Goal: Book appointment/travel/reservation

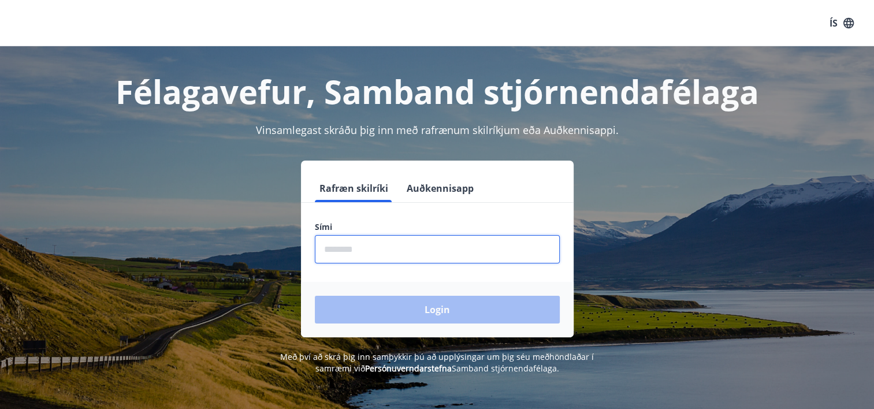
click at [383, 240] on input "phone" at bounding box center [437, 249] width 245 height 28
click at [391, 254] on input "phone" at bounding box center [437, 249] width 245 height 28
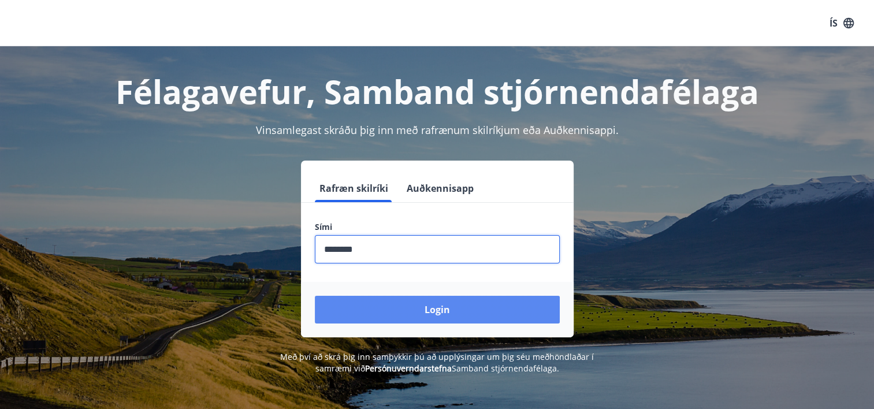
type input "********"
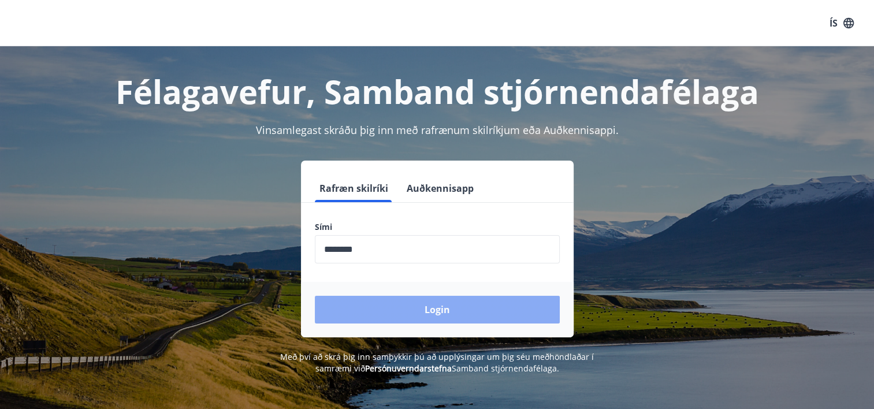
click at [387, 302] on button "Login" at bounding box center [437, 310] width 245 height 28
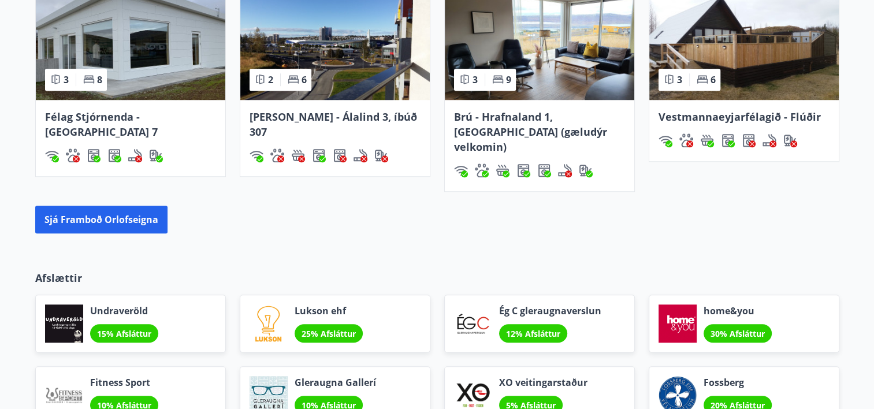
scroll to position [832, 0]
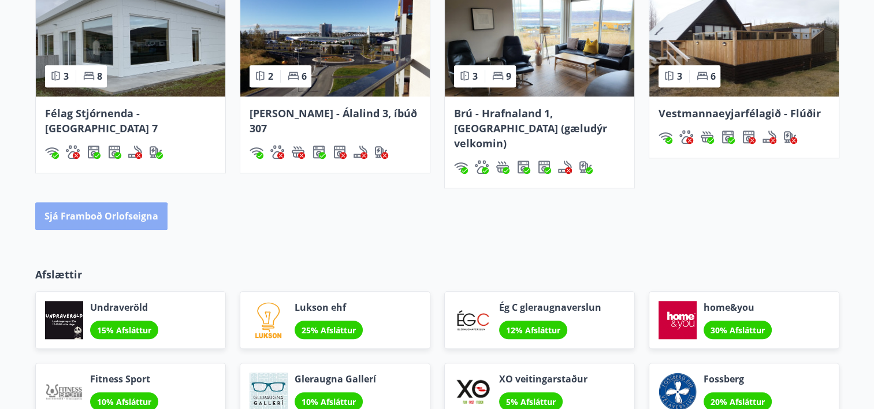
click at [99, 203] on button "Sjá framboð orlofseigna" at bounding box center [101, 216] width 132 height 28
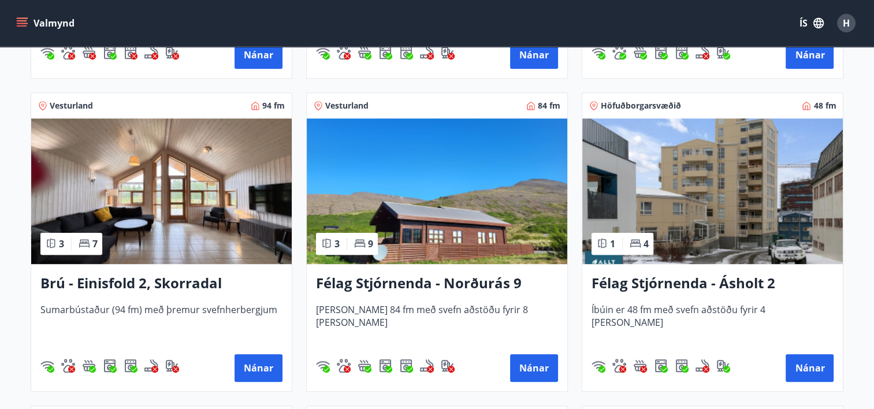
scroll to position [800, 0]
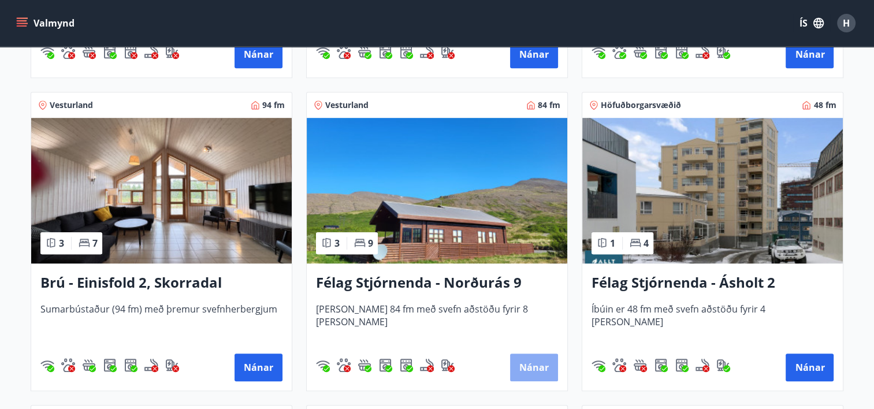
click at [522, 369] on button "Nánar" at bounding box center [534, 368] width 48 height 28
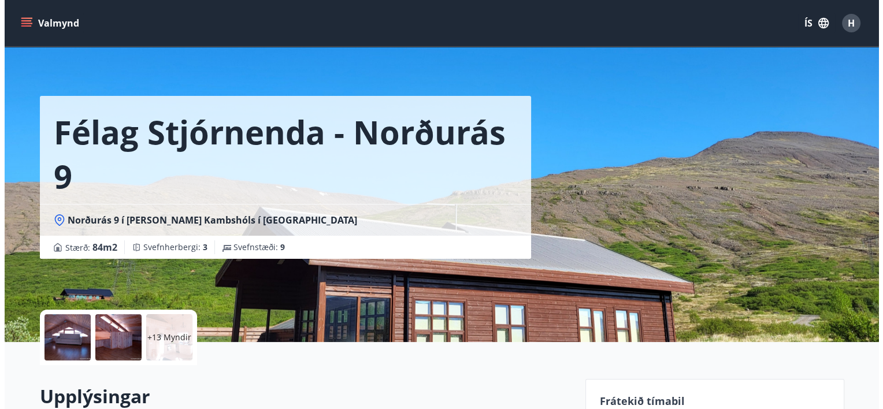
scroll to position [3, 0]
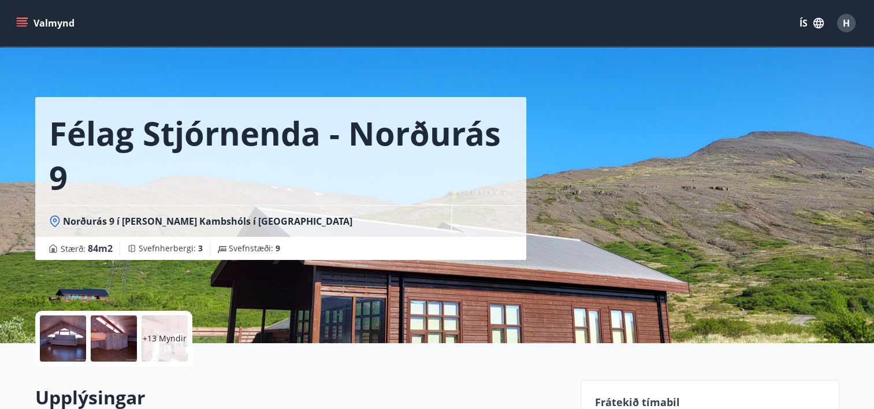
click at [110, 338] on div at bounding box center [114, 338] width 46 height 46
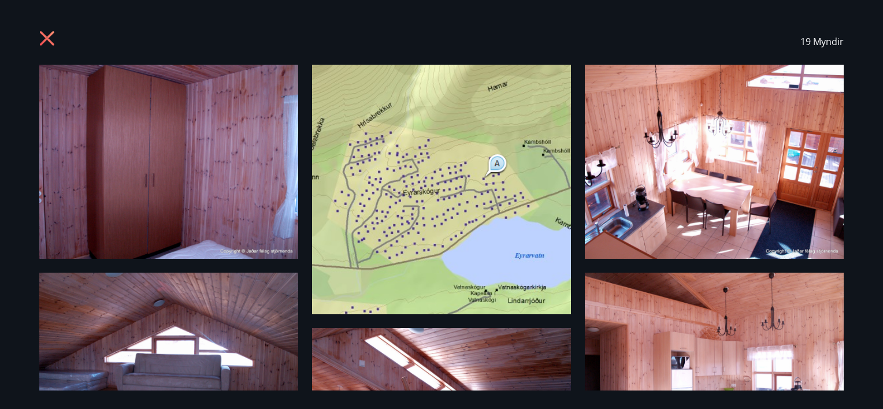
scroll to position [4, 0]
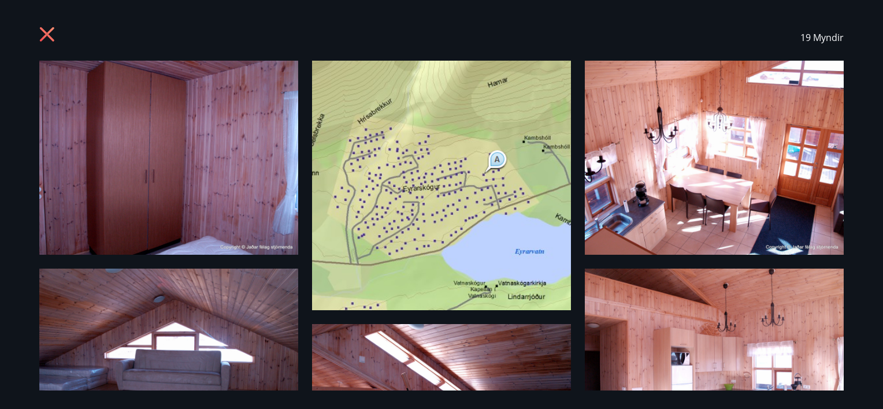
click at [518, 270] on img at bounding box center [441, 186] width 259 height 250
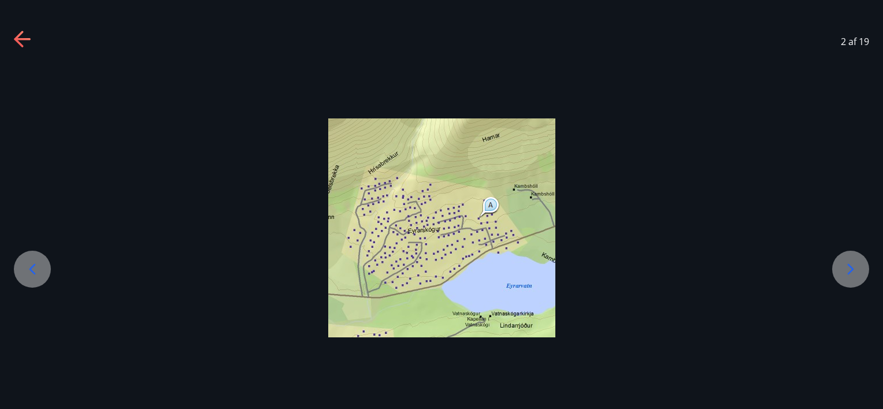
click at [851, 266] on icon at bounding box center [850, 269] width 18 height 18
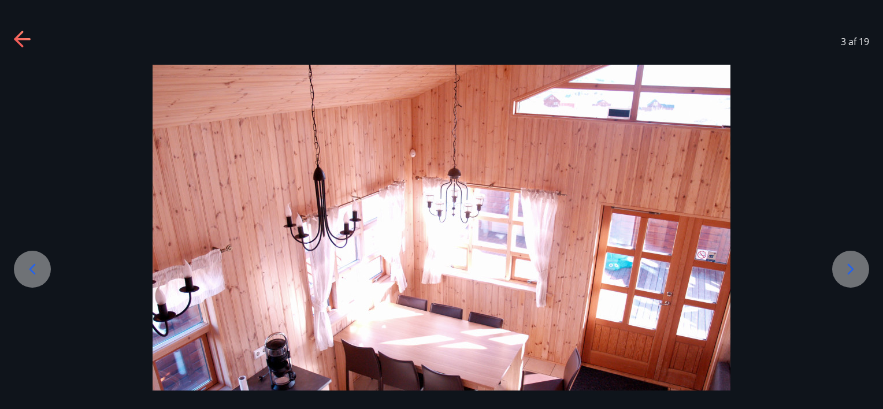
click at [851, 266] on icon at bounding box center [850, 269] width 18 height 18
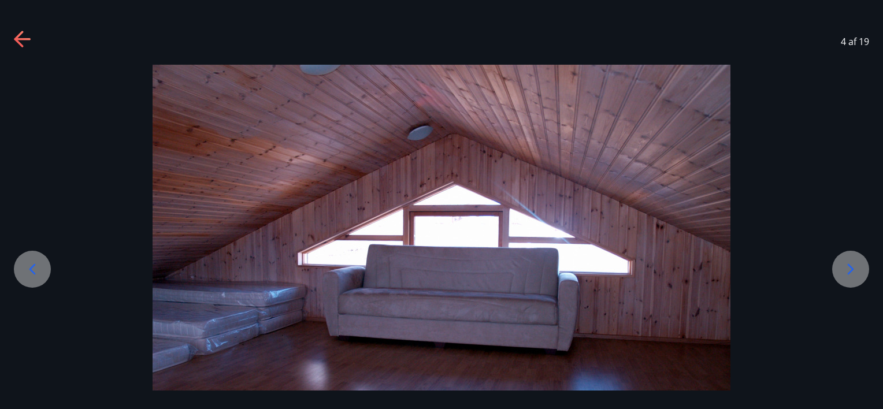
click at [851, 266] on icon at bounding box center [850, 269] width 18 height 18
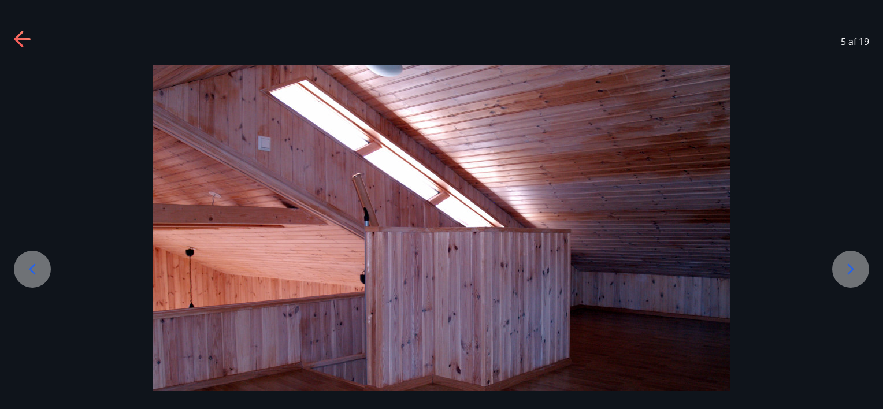
click at [851, 266] on icon at bounding box center [850, 269] width 18 height 18
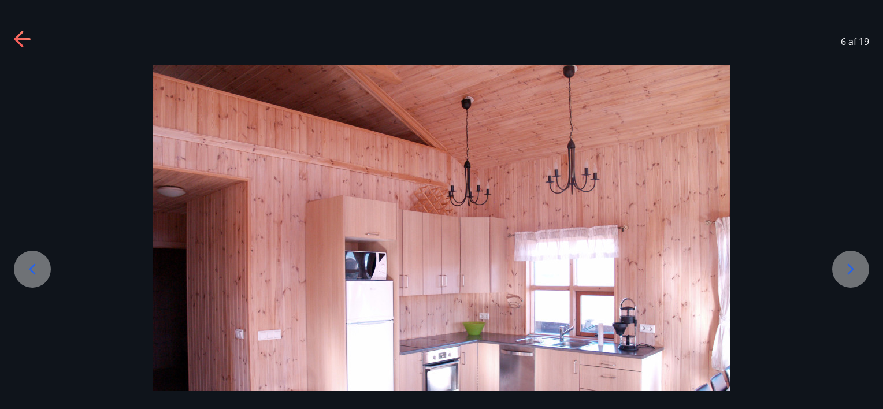
click at [851, 266] on icon at bounding box center [850, 269] width 18 height 18
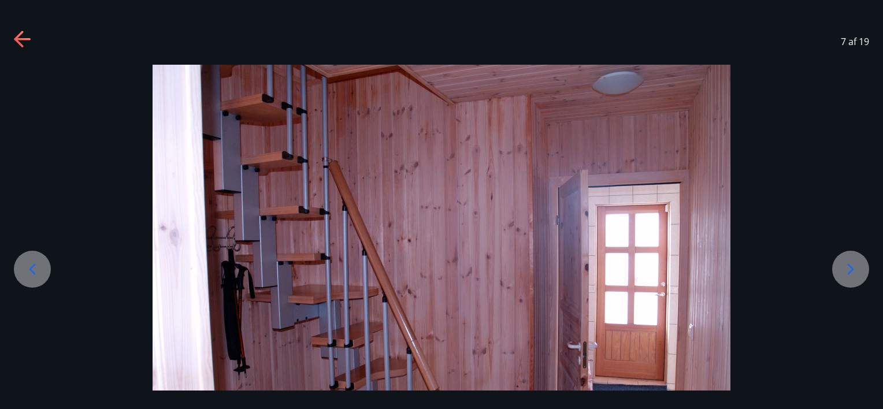
click at [851, 266] on icon at bounding box center [850, 269] width 18 height 18
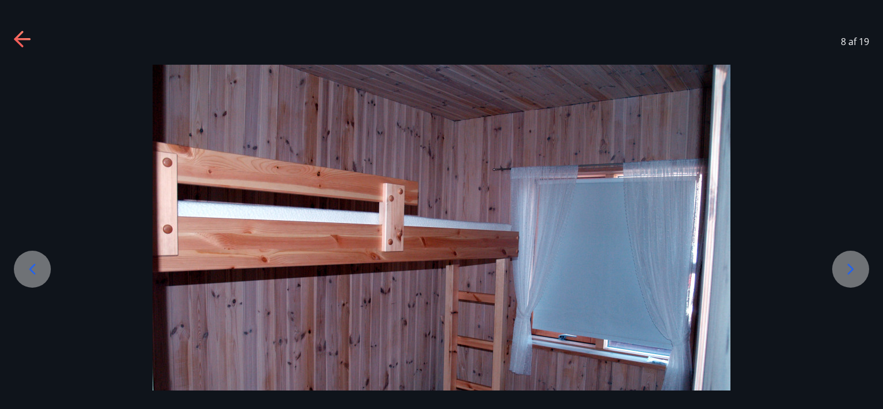
click at [851, 266] on icon at bounding box center [850, 269] width 18 height 18
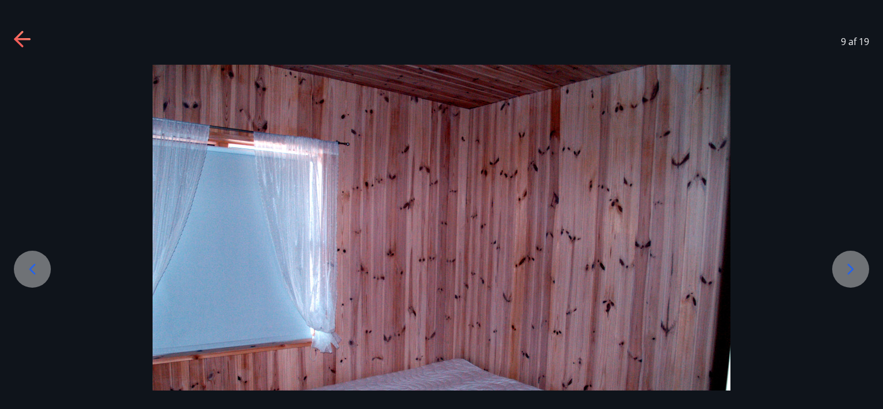
click at [851, 266] on icon at bounding box center [850, 269] width 18 height 18
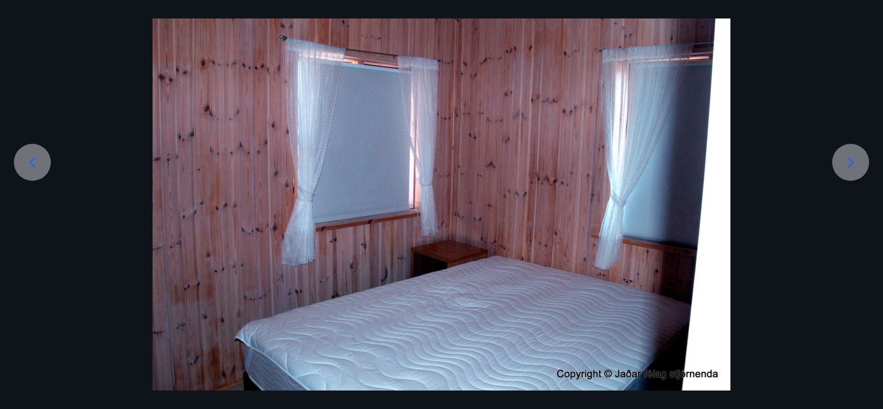
scroll to position [107, 0]
click at [848, 166] on icon at bounding box center [851, 162] width 6 height 11
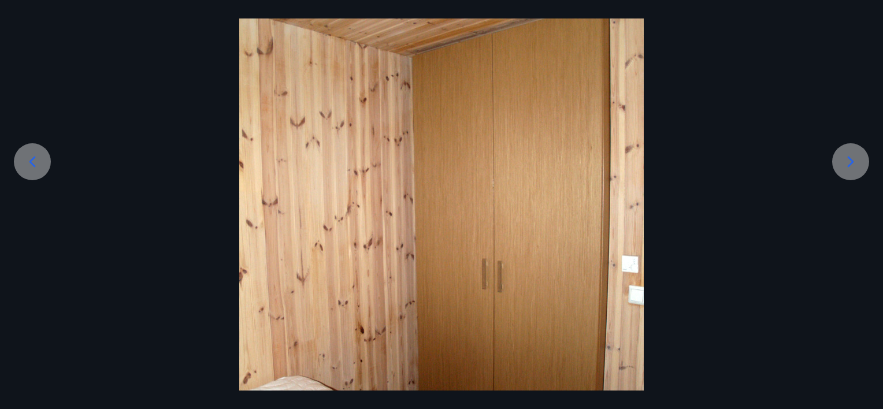
click at [848, 166] on icon at bounding box center [851, 162] width 6 height 11
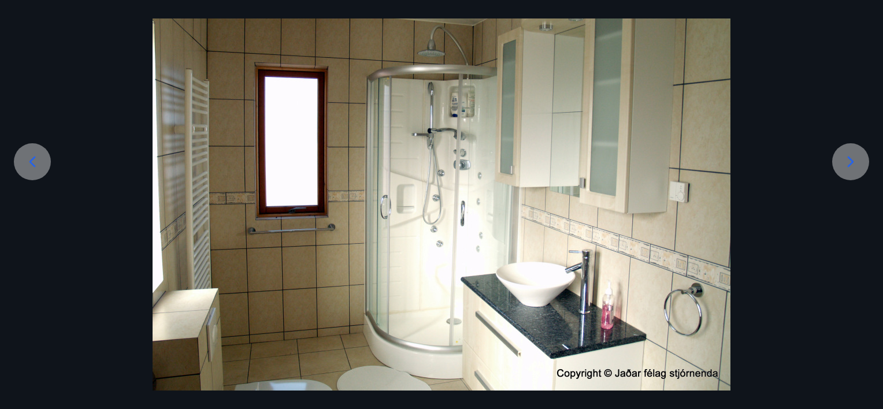
click at [848, 166] on icon at bounding box center [851, 162] width 6 height 11
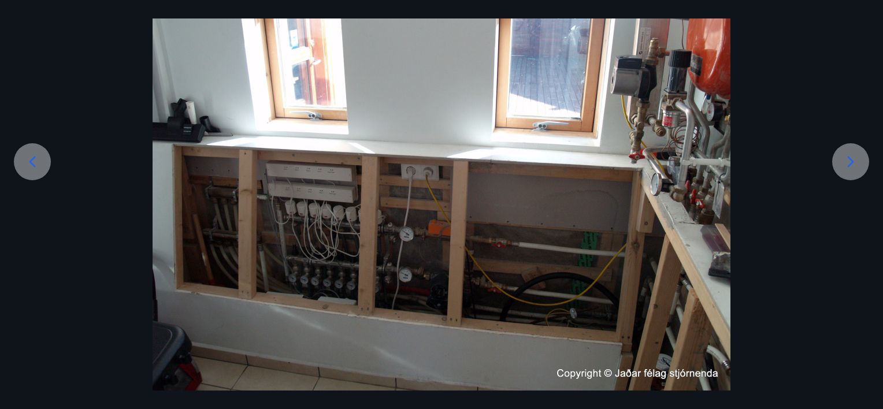
click at [848, 166] on icon at bounding box center [851, 162] width 6 height 11
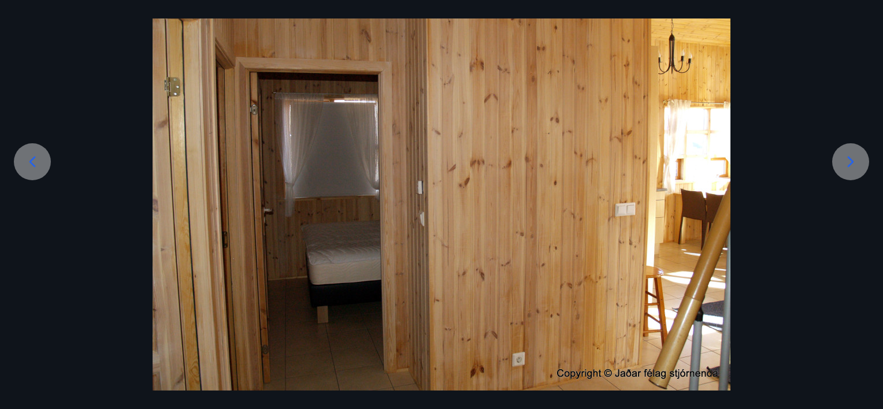
click at [848, 166] on icon at bounding box center [851, 162] width 6 height 11
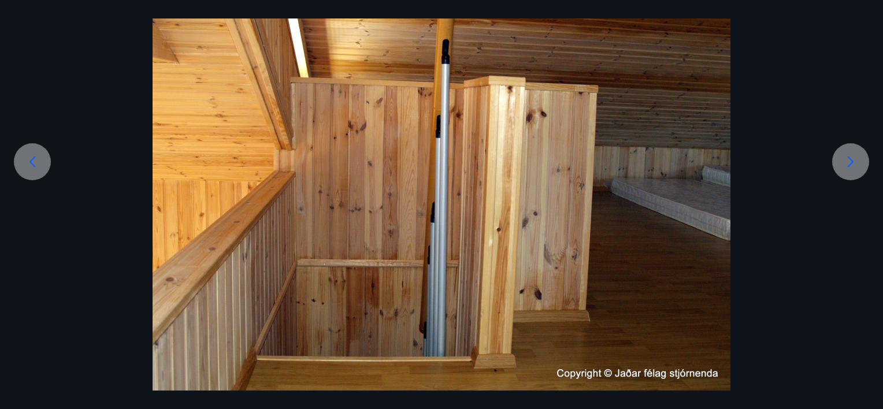
click at [848, 166] on icon at bounding box center [851, 162] width 6 height 11
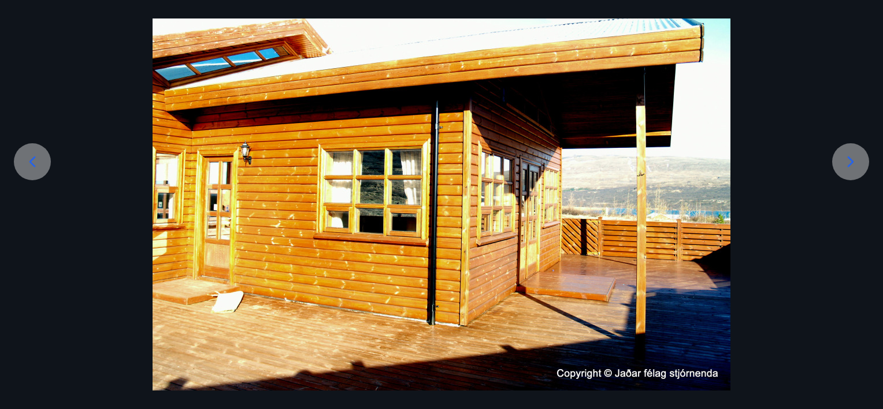
click at [848, 166] on icon at bounding box center [851, 162] width 6 height 11
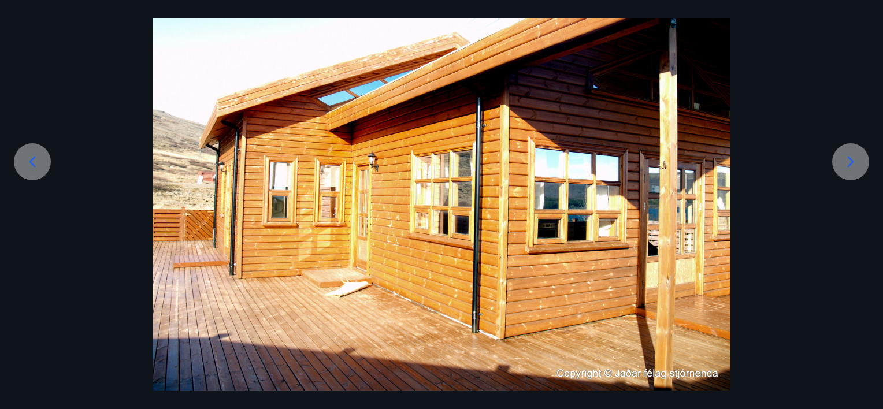
click at [848, 166] on icon at bounding box center [851, 162] width 6 height 11
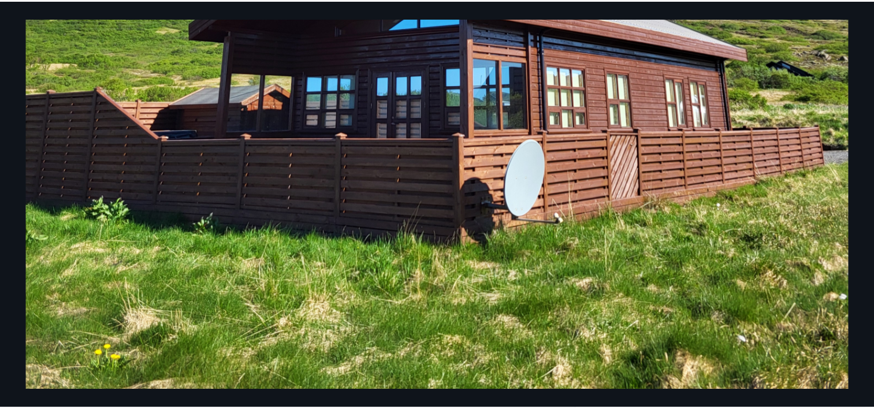
scroll to position [781, 0]
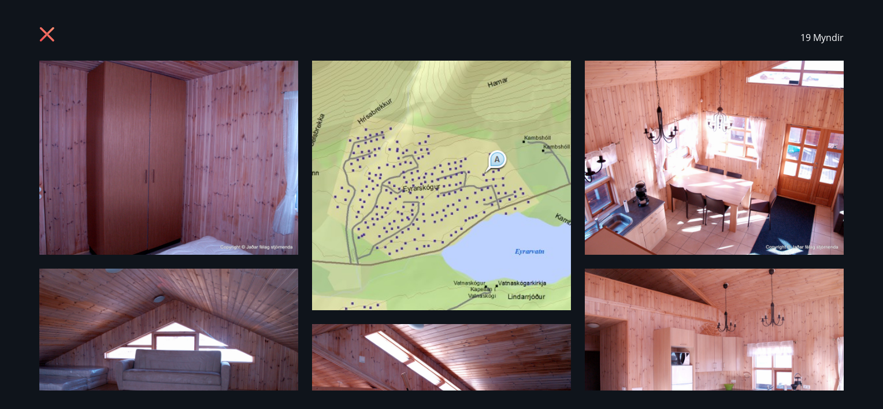
click at [51, 31] on icon at bounding box center [48, 36] width 18 height 18
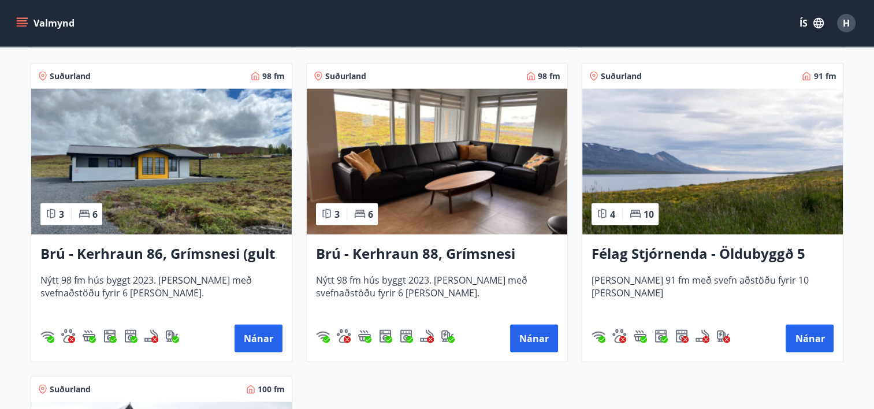
scroll to position [2762, 0]
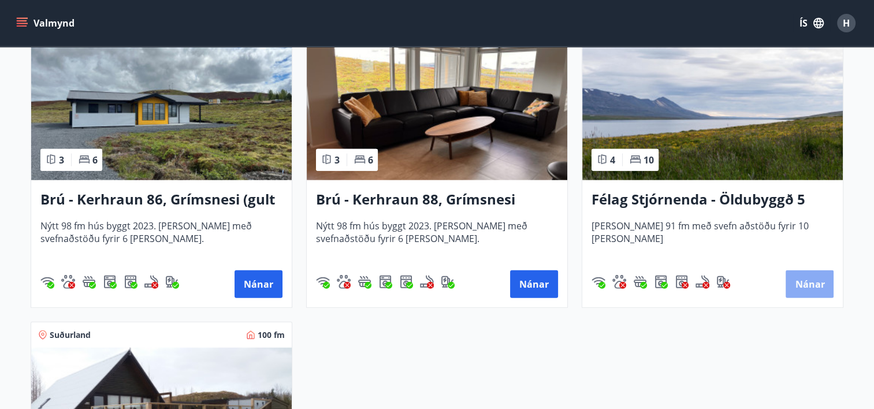
click at [800, 284] on button "Nánar" at bounding box center [810, 284] width 48 height 28
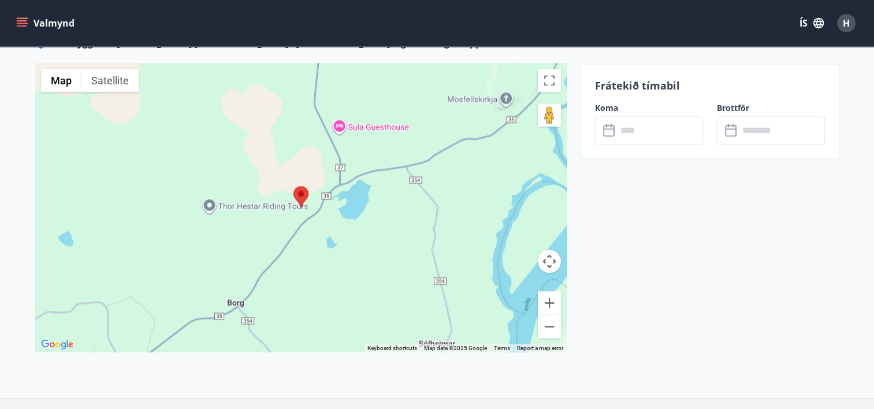
scroll to position [1853, 0]
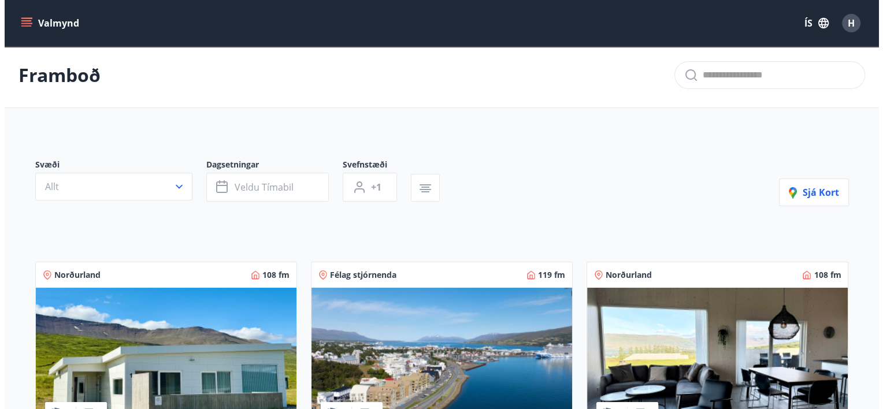
scroll to position [2, 0]
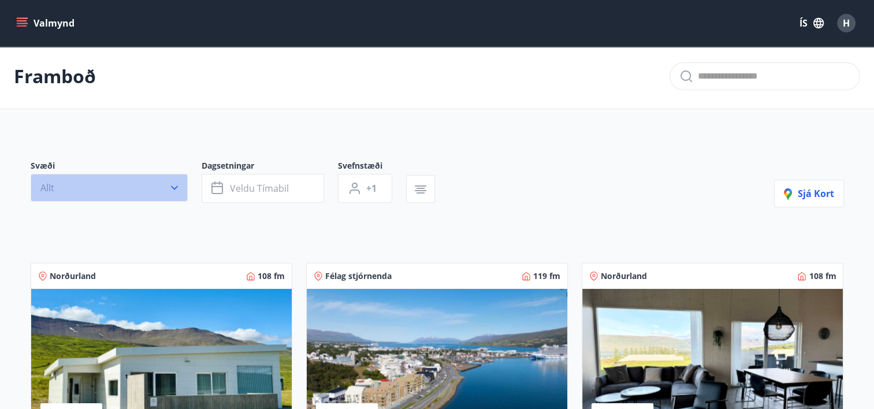
click at [176, 183] on icon "button" at bounding box center [175, 188] width 12 height 12
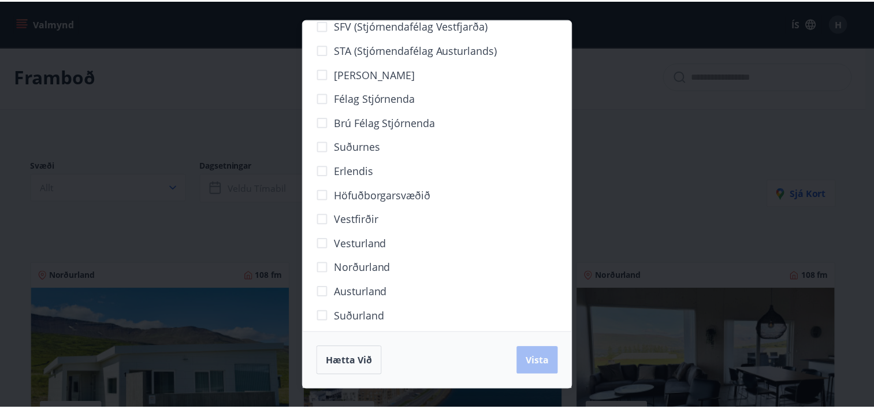
scroll to position [43, 0]
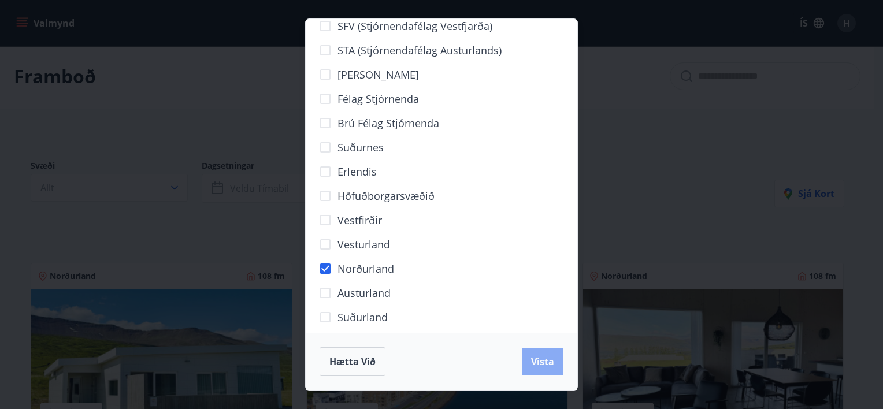
click at [539, 353] on button "Vista" at bounding box center [543, 362] width 42 height 28
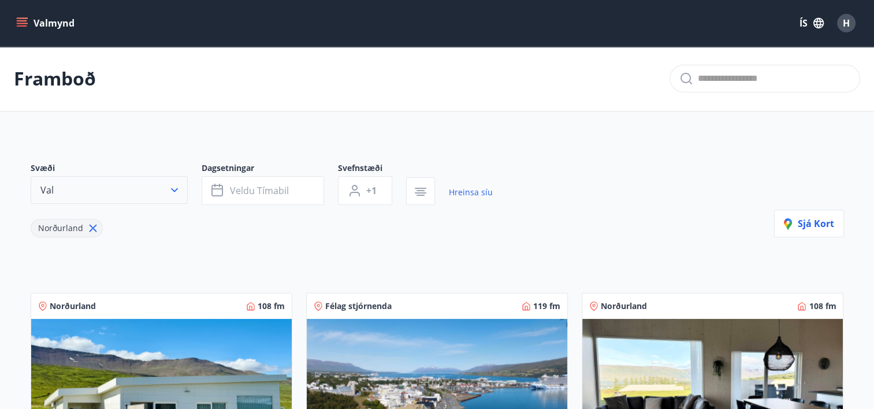
click at [127, 186] on button "Val" at bounding box center [109, 190] width 157 height 28
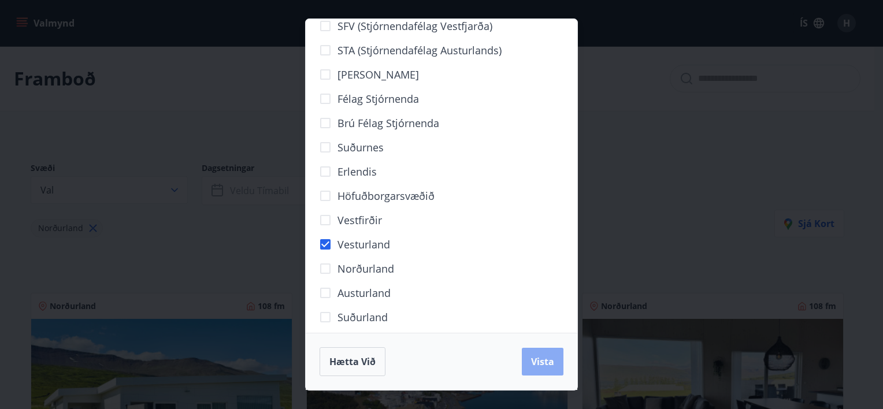
click at [541, 368] on button "Vista" at bounding box center [543, 362] width 42 height 28
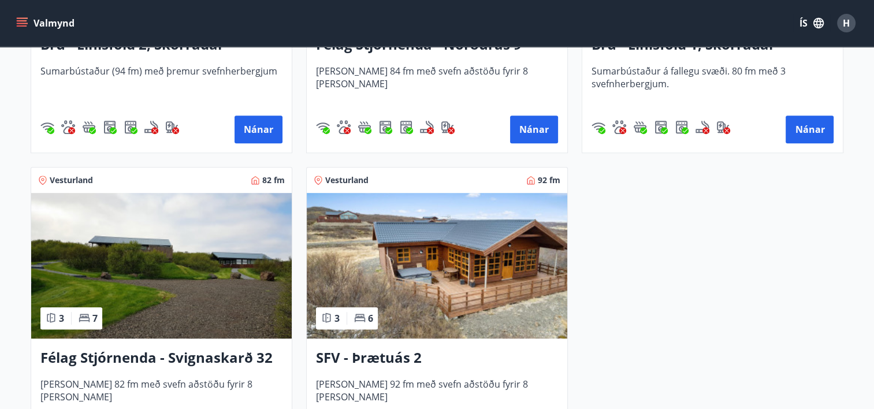
scroll to position [440, 0]
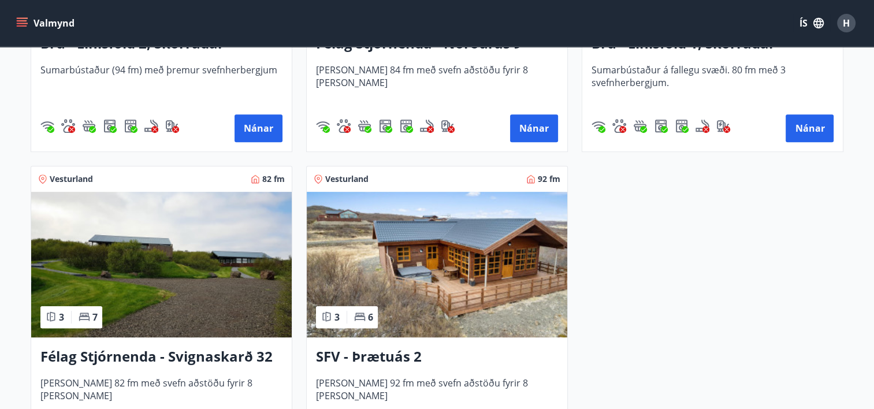
click at [428, 288] on img at bounding box center [437, 265] width 261 height 146
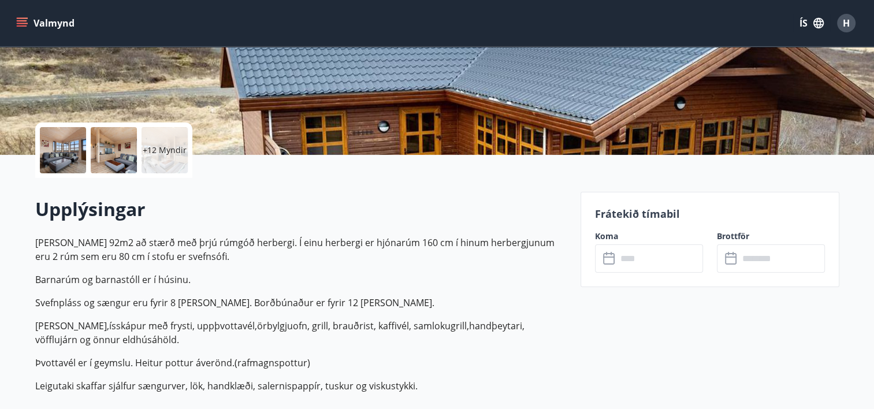
scroll to position [192, 0]
click at [641, 258] on input "text" at bounding box center [660, 258] width 86 height 28
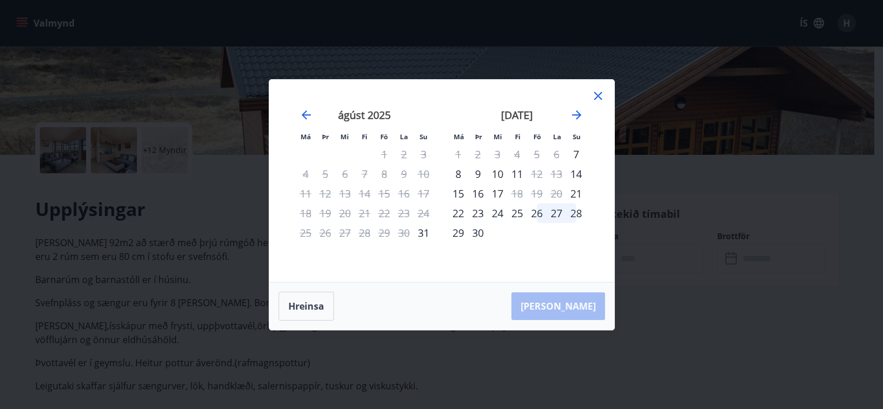
click at [594, 104] on div at bounding box center [598, 97] width 14 height 17
click at [596, 99] on icon at bounding box center [598, 96] width 14 height 14
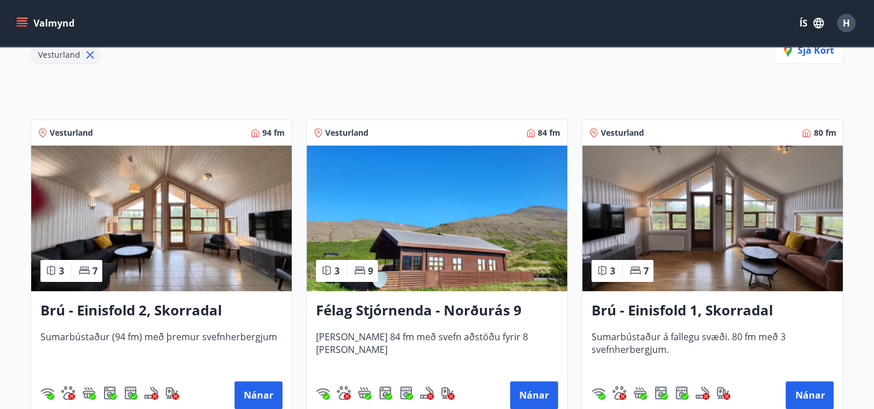
scroll to position [187, 0]
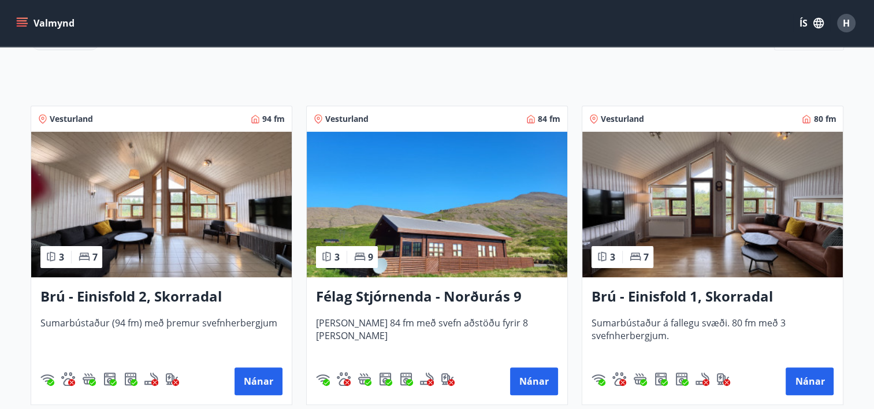
click at [146, 296] on h3 "Brú - Einisfold 2, Skorradal" at bounding box center [161, 297] width 242 height 21
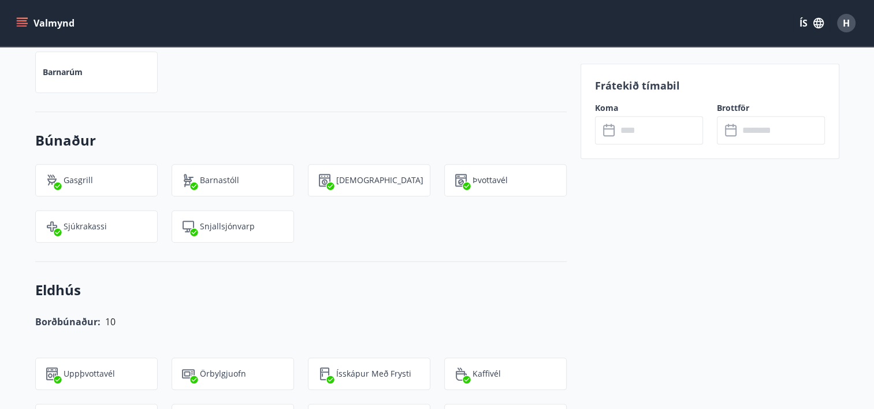
scroll to position [1093, 0]
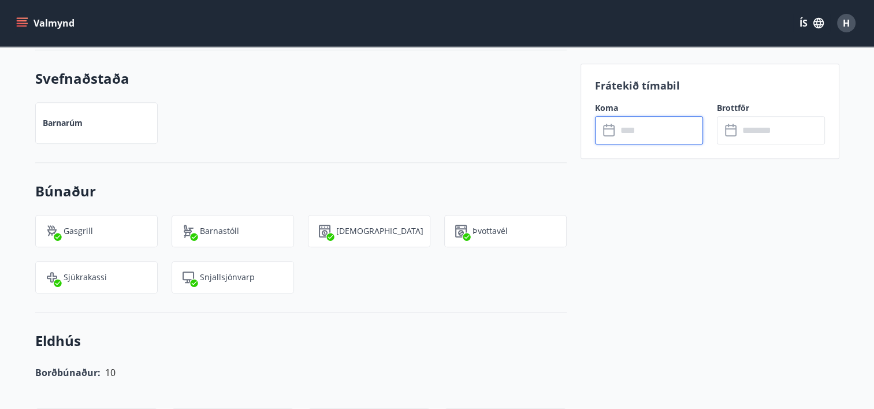
click at [626, 133] on input "text" at bounding box center [660, 130] width 86 height 28
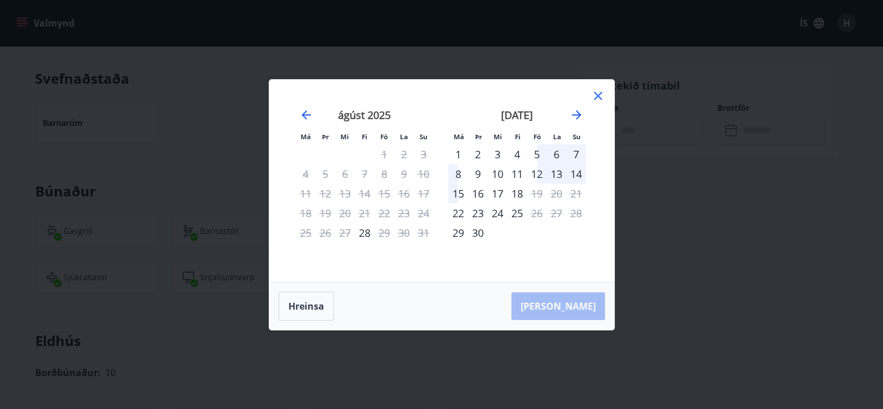
click at [602, 99] on icon at bounding box center [598, 96] width 14 height 14
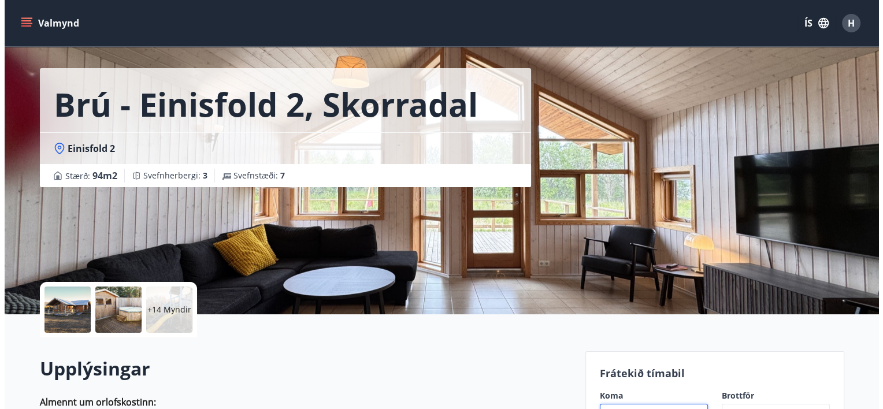
scroll to position [0, 0]
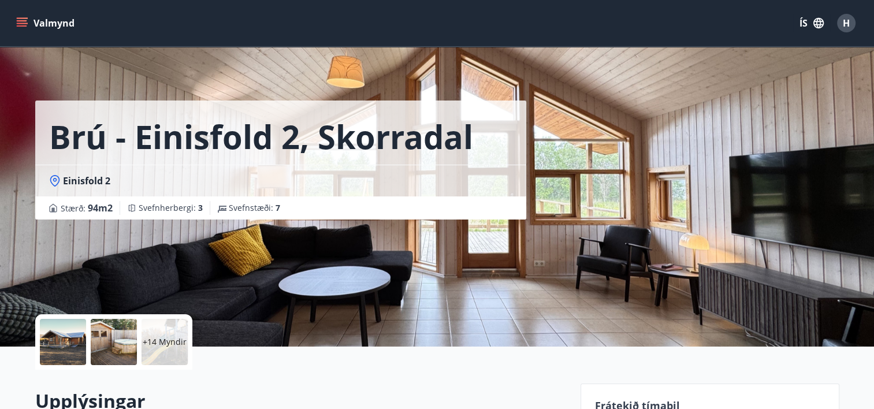
click at [123, 336] on div at bounding box center [114, 342] width 46 height 46
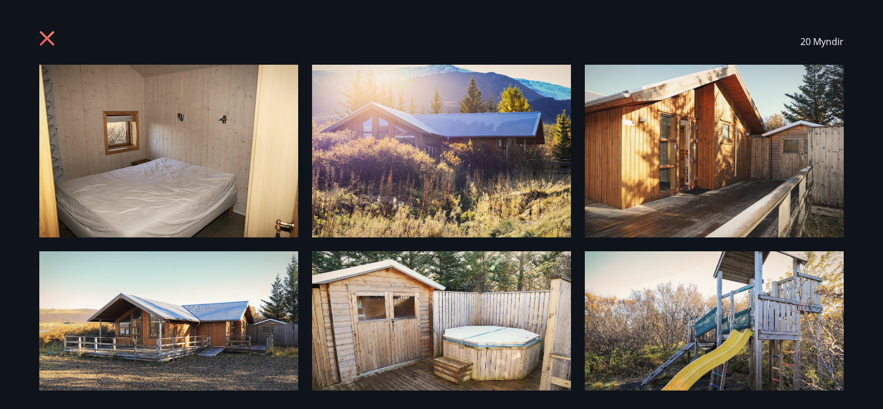
click at [47, 42] on icon at bounding box center [48, 40] width 18 height 18
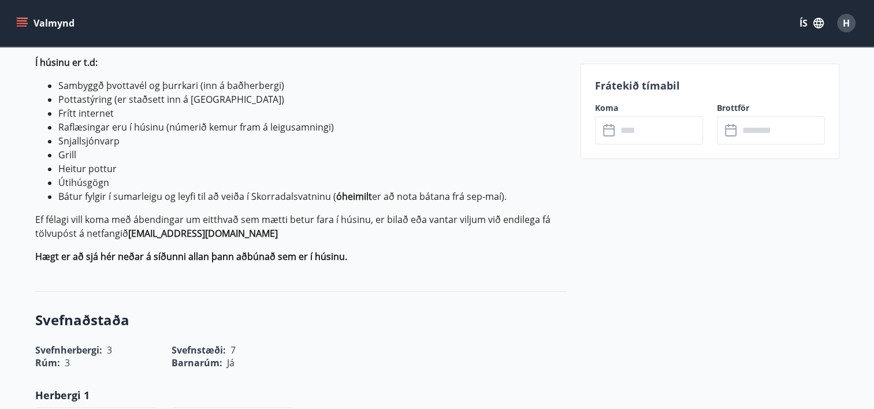
scroll to position [517, 0]
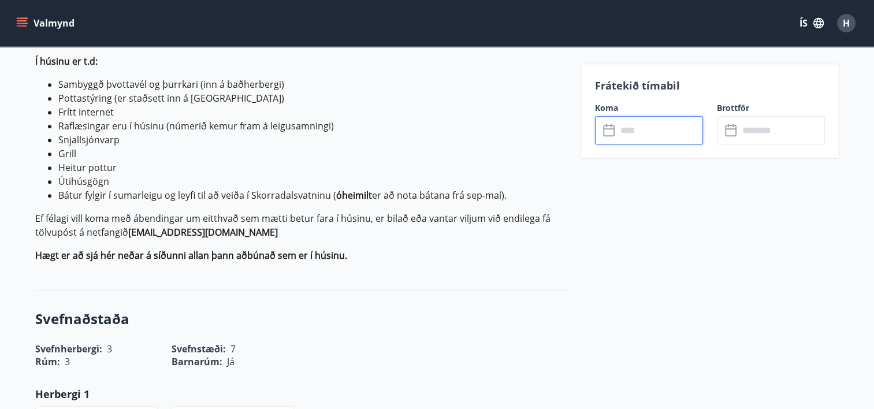
click at [637, 130] on input "text" at bounding box center [660, 130] width 86 height 28
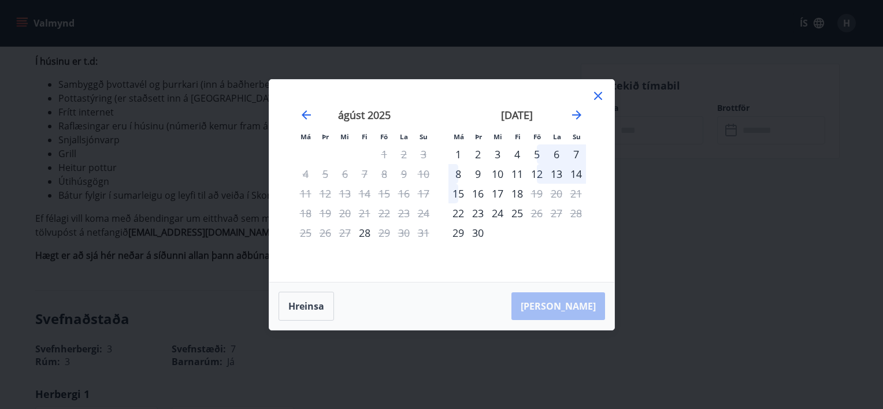
click at [540, 155] on div "5" at bounding box center [537, 154] width 20 height 20
click at [554, 155] on div "6" at bounding box center [557, 154] width 20 height 20
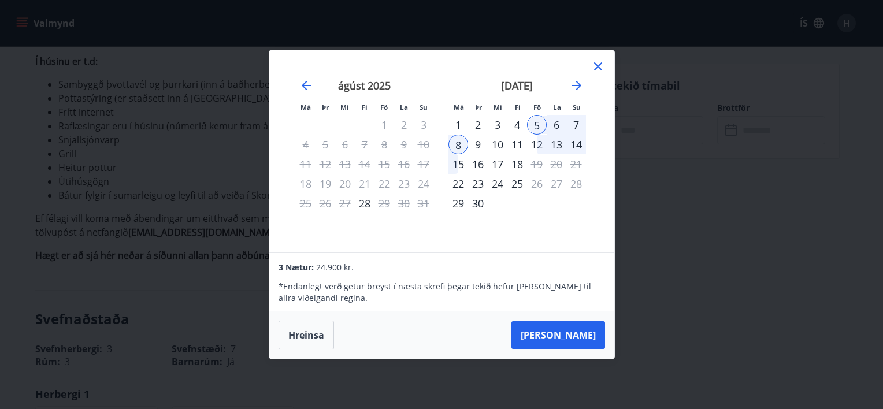
click at [555, 129] on div "6" at bounding box center [557, 125] width 20 height 20
click at [555, 124] on div "6" at bounding box center [557, 125] width 20 height 20
click at [568, 336] on button "Taka Frá" at bounding box center [558, 335] width 94 height 28
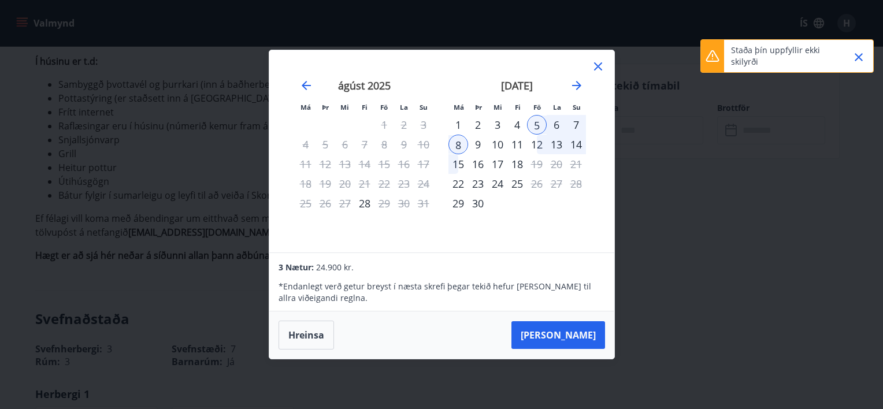
click at [853, 53] on icon "Close" at bounding box center [859, 57] width 14 height 14
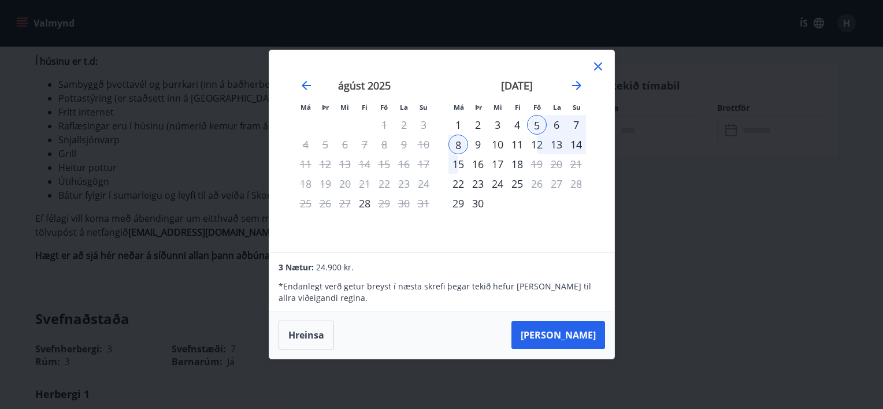
click at [802, 45] on div "Má Þr Mi Fi Fö La Su Má Þr Mi Fi Fö La Su júlí 2025 1 2 3 4 5 6 7 8 9 10 11 12 …" at bounding box center [441, 204] width 883 height 409
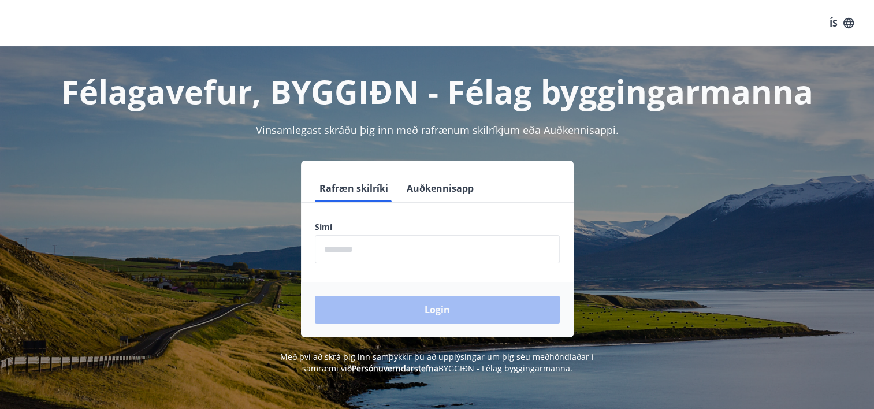
click at [433, 243] on input "phone" at bounding box center [437, 249] width 245 height 28
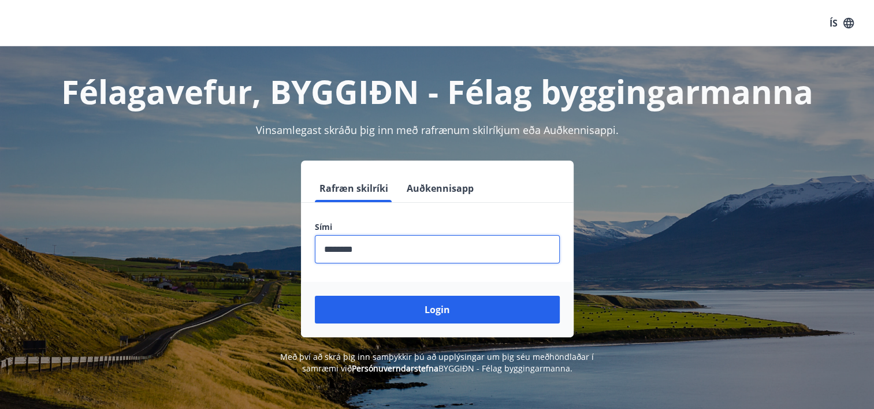
type input "********"
click at [315, 296] on button "Login" at bounding box center [437, 310] width 245 height 28
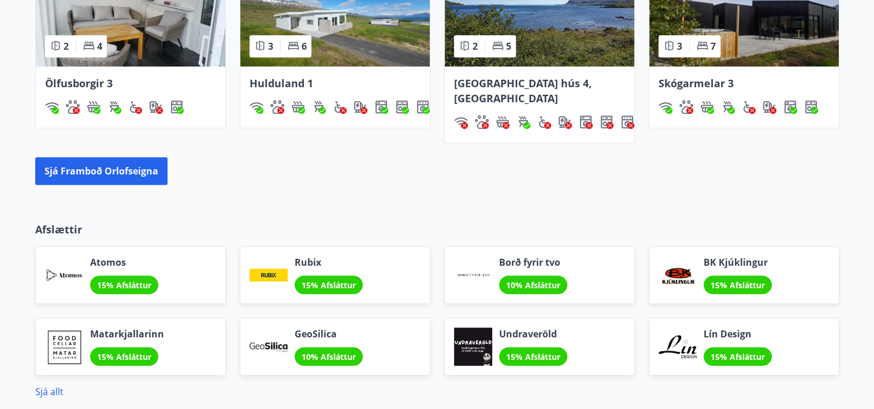
scroll to position [787, 0]
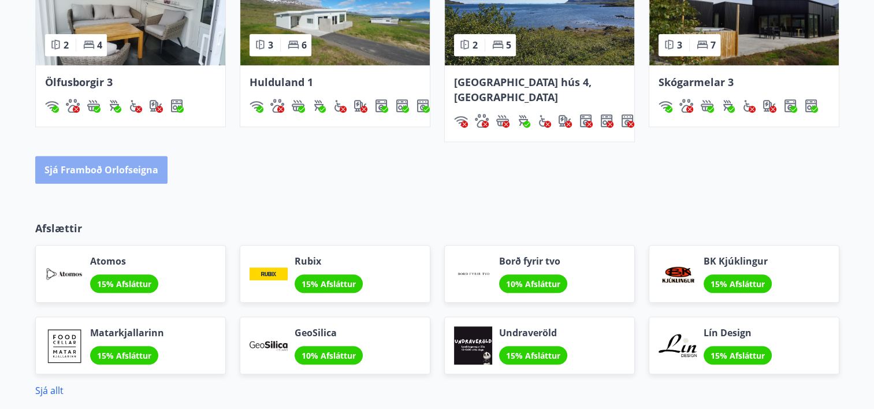
click at [120, 162] on button "Sjá framboð orlofseigna" at bounding box center [101, 170] width 132 height 28
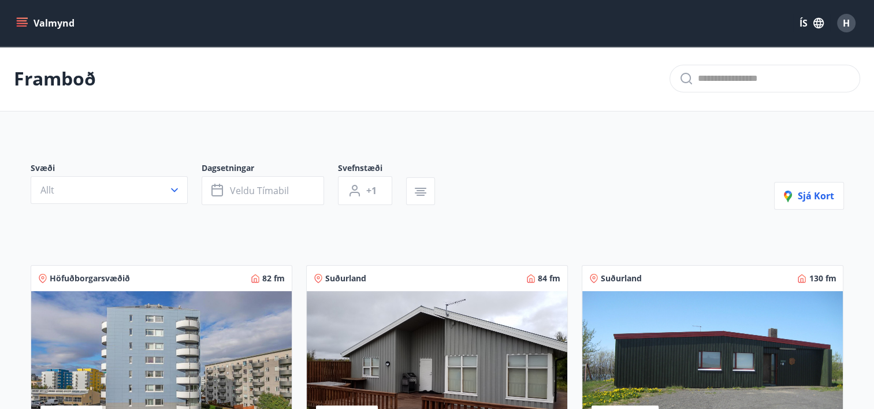
scroll to position [16, 0]
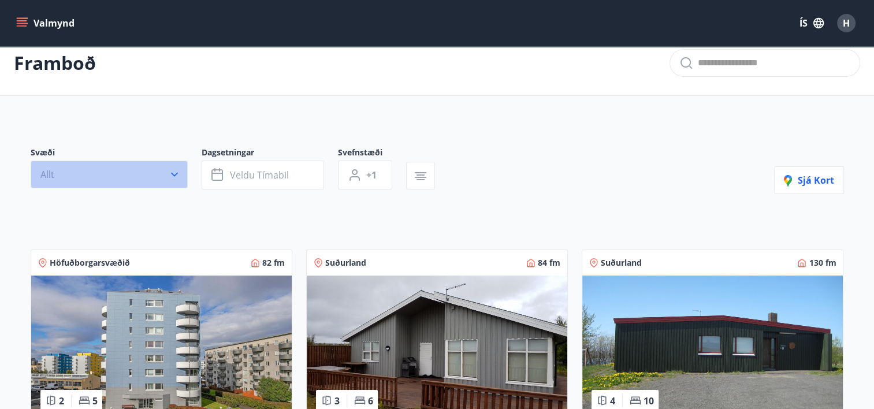
click at [118, 168] on button "Allt" at bounding box center [109, 175] width 157 height 28
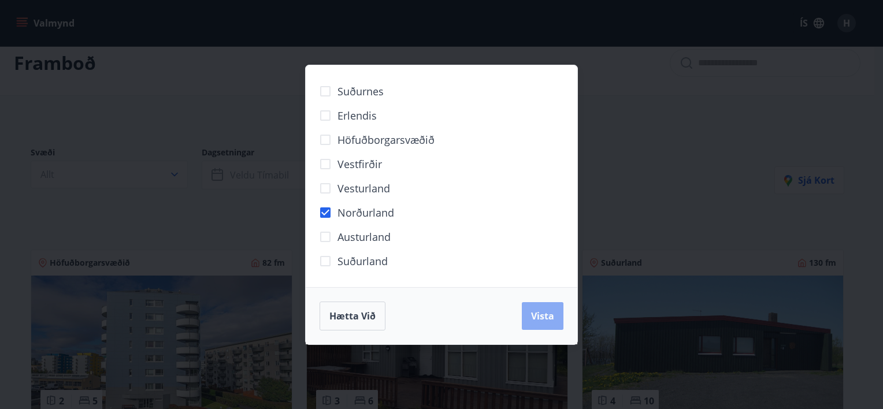
click at [545, 318] on span "Vista" at bounding box center [542, 316] width 23 height 13
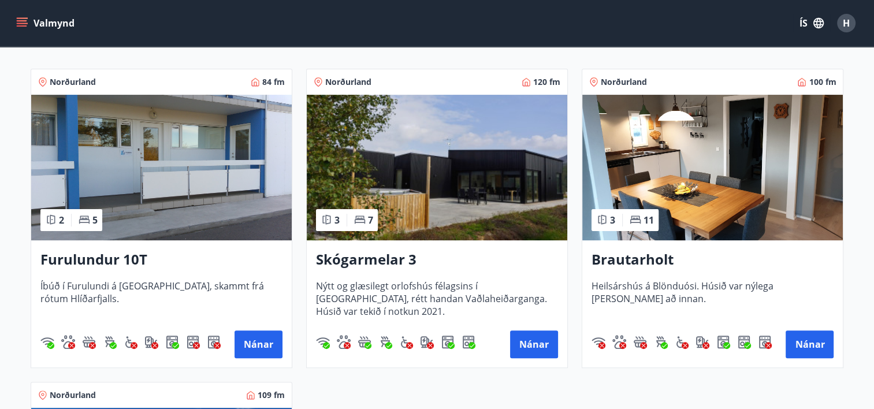
scroll to position [224, 0]
click at [807, 348] on button "Nánar" at bounding box center [810, 345] width 48 height 28
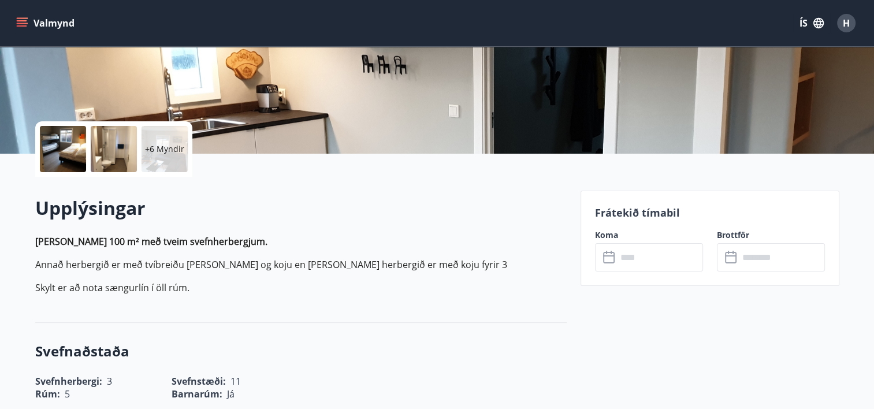
scroll to position [194, 0]
click at [617, 247] on input "text" at bounding box center [660, 257] width 86 height 28
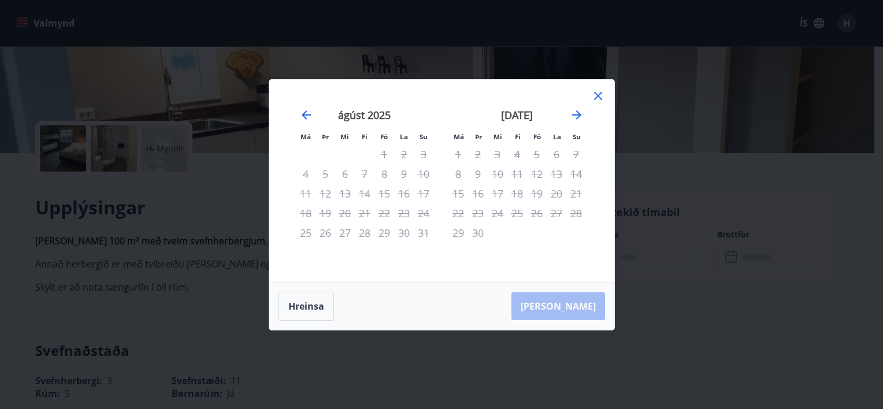
click at [598, 93] on icon at bounding box center [598, 96] width 14 height 14
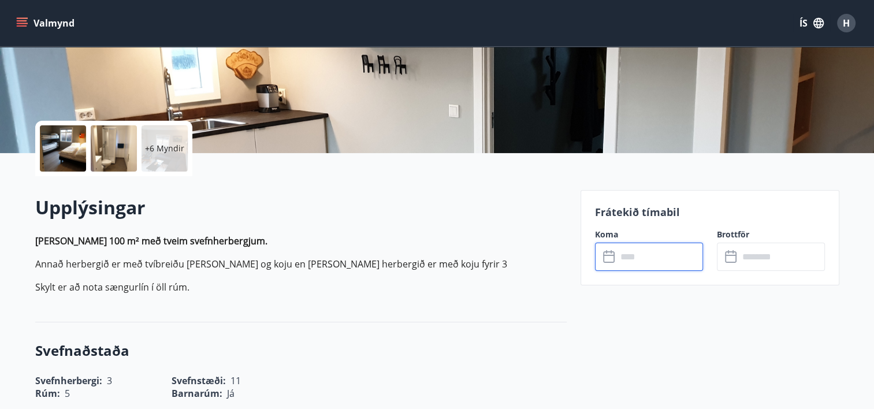
click at [642, 257] on input "text" at bounding box center [660, 257] width 86 height 28
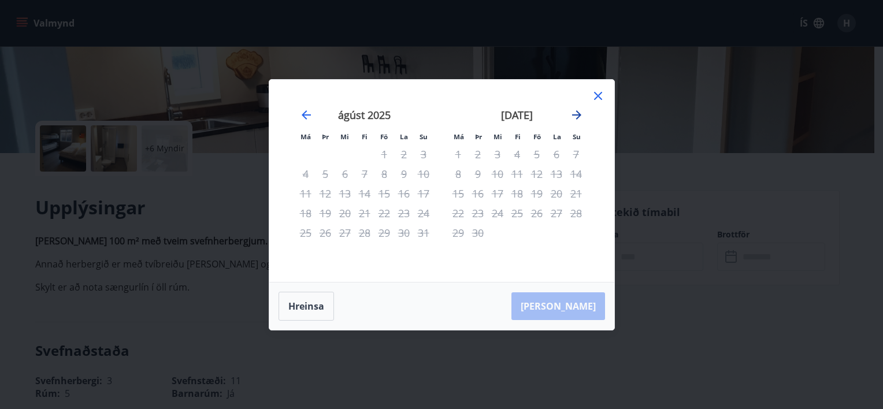
click at [578, 113] on icon "Move forward to switch to the next month." at bounding box center [576, 114] width 9 height 9
click at [596, 98] on icon at bounding box center [598, 96] width 8 height 8
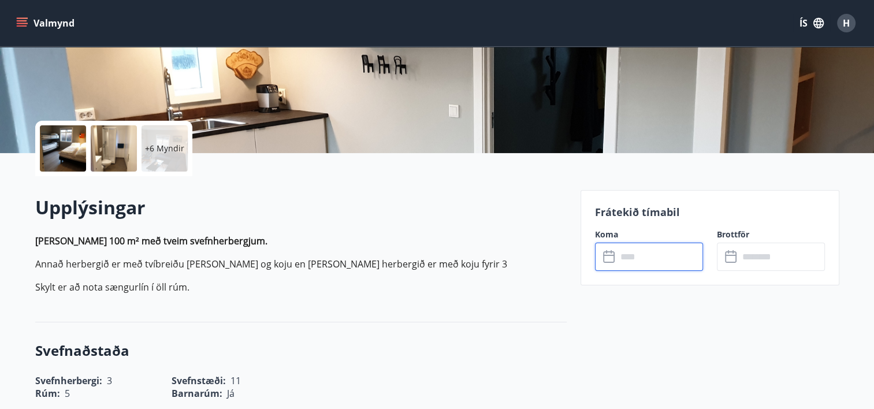
scroll to position [0, 0]
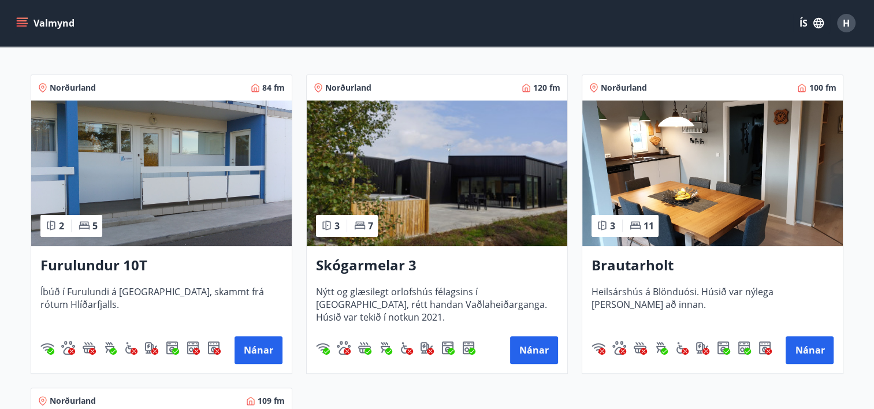
scroll to position [219, 0]
click at [348, 261] on h3 "Skógarmelar 3" at bounding box center [437, 265] width 242 height 21
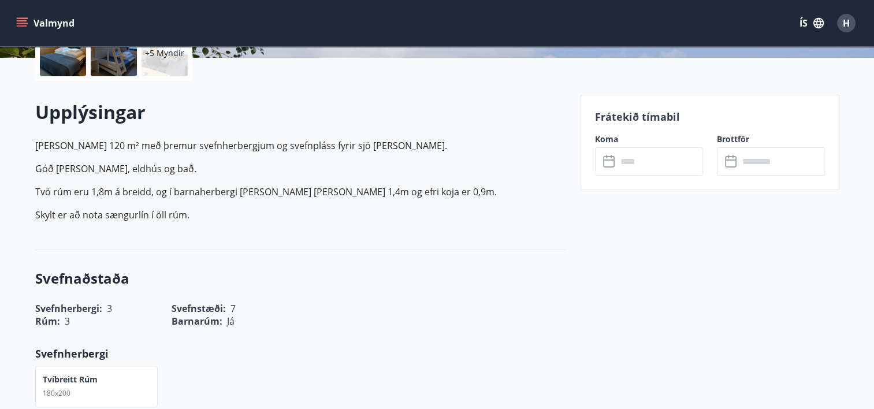
scroll to position [291, 0]
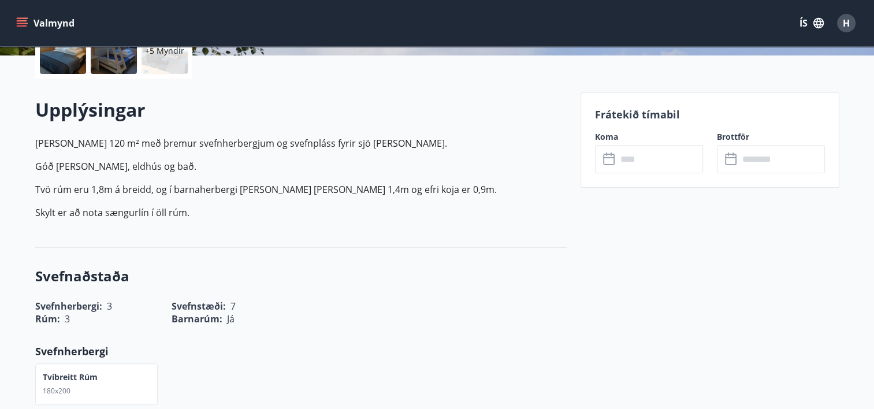
click at [634, 161] on input "text" at bounding box center [660, 159] width 86 height 28
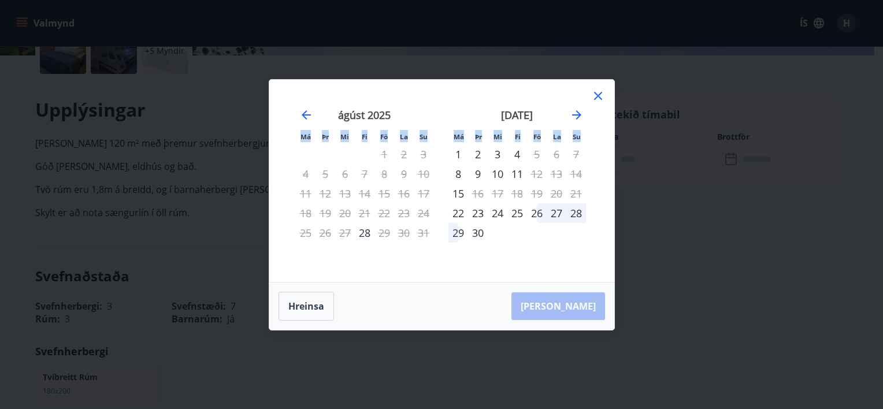
drag, startPoint x: 634, startPoint y: 161, endPoint x: 599, endPoint y: 97, distance: 73.0
click at [599, 97] on div "Má Þr Mi Fi Fö La Su Má Þr Mi Fi Fö La Su júlí 2025 1 2 3 4 5 6 7 8 9 10 11 12 …" at bounding box center [441, 204] width 883 height 409
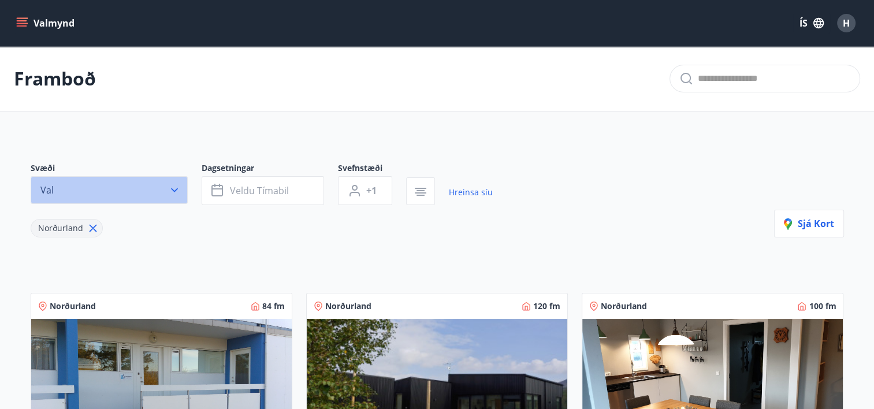
click at [172, 198] on button "Val" at bounding box center [109, 190] width 157 height 28
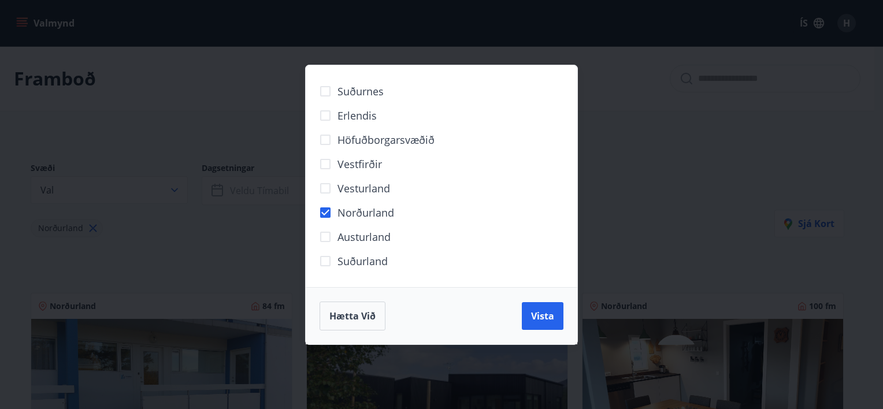
click at [325, 188] on div "Suðurnes Erlendis Höfuðborgarsvæðið Vestfirðir Vesturland Norðurland Austurland…" at bounding box center [441, 204] width 883 height 409
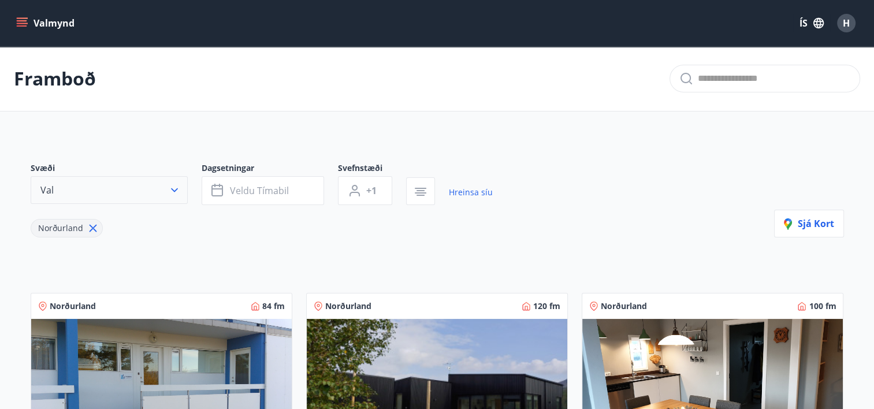
click at [172, 192] on icon "button" at bounding box center [175, 190] width 12 height 12
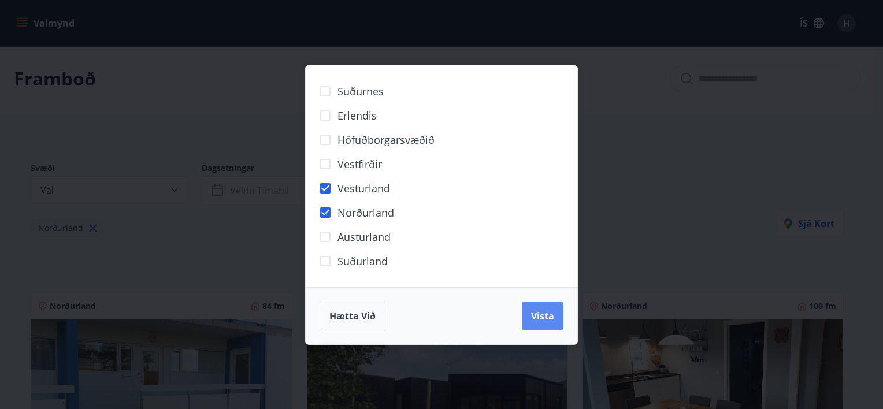
click at [535, 326] on button "Vista" at bounding box center [543, 316] width 42 height 28
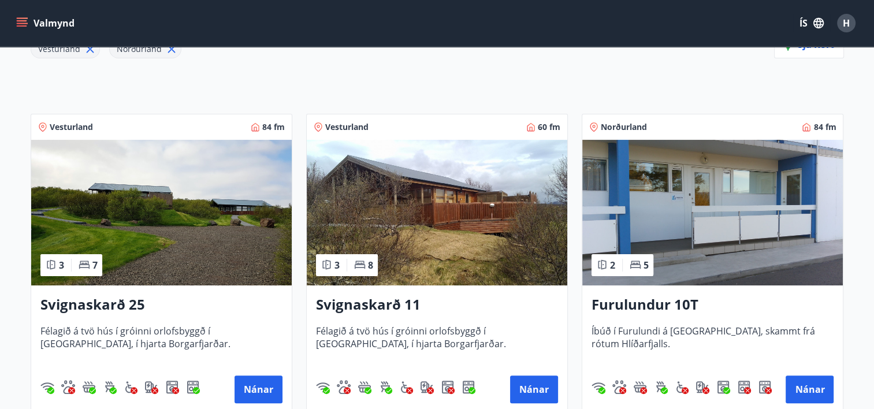
scroll to position [185, 0]
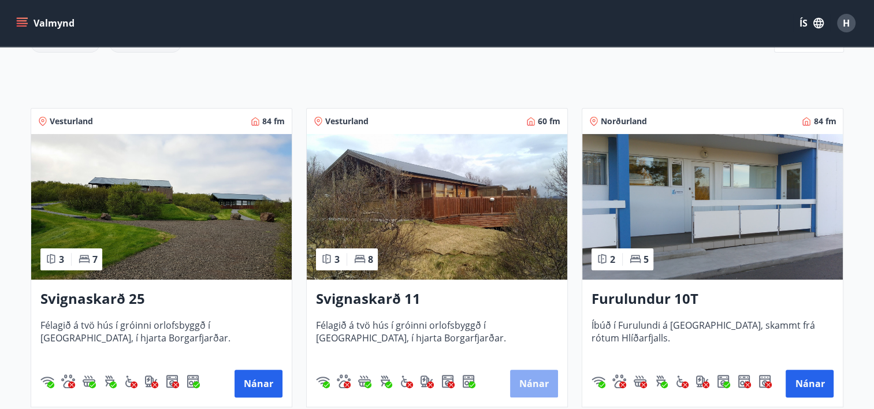
click at [530, 380] on button "Nánar" at bounding box center [534, 384] width 48 height 28
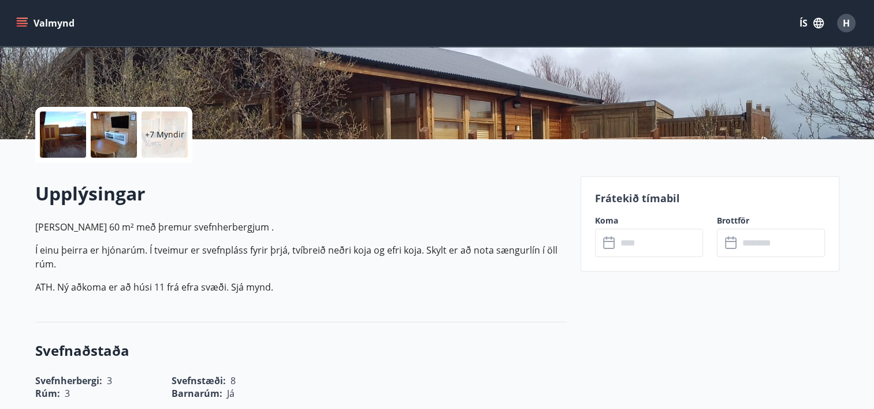
scroll to position [208, 0]
click at [614, 247] on icon at bounding box center [609, 243] width 12 height 12
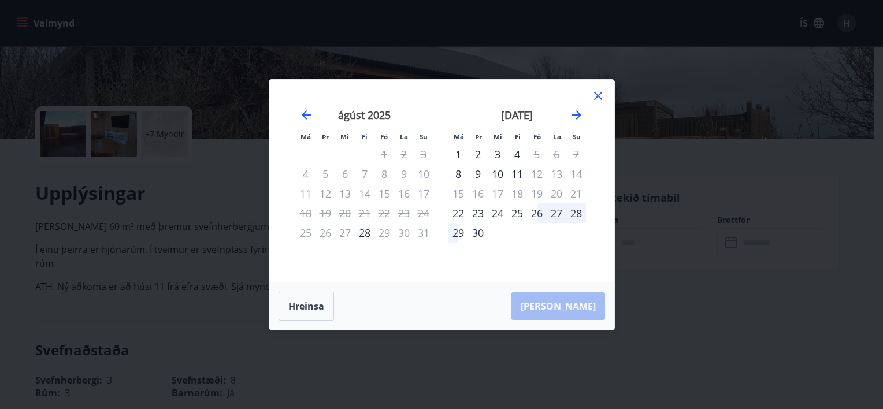
click at [596, 97] on icon at bounding box center [598, 96] width 8 height 8
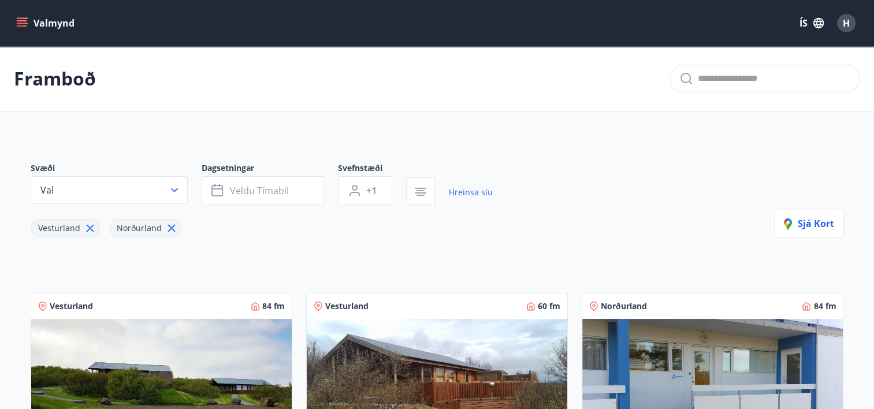
click at [170, 317] on div "Vesturland 84 fm" at bounding box center [161, 306] width 261 height 25
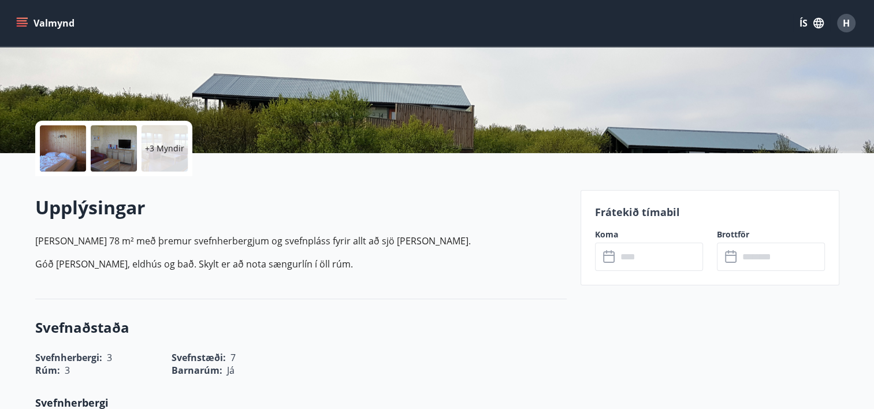
scroll to position [194, 0]
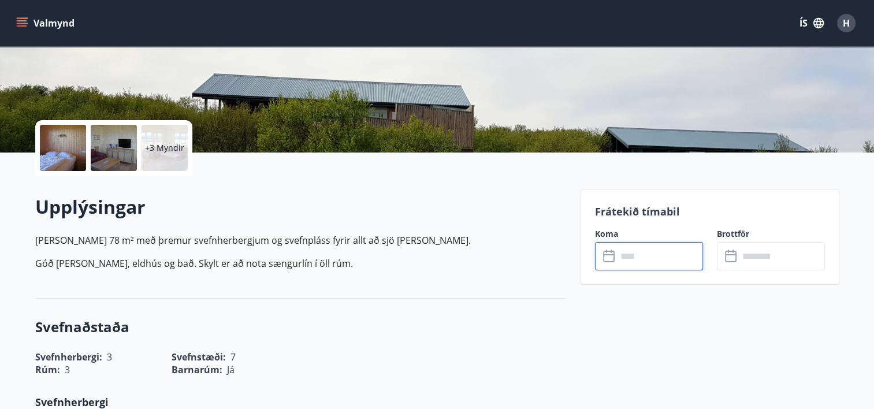
click at [639, 253] on input "text" at bounding box center [660, 256] width 86 height 28
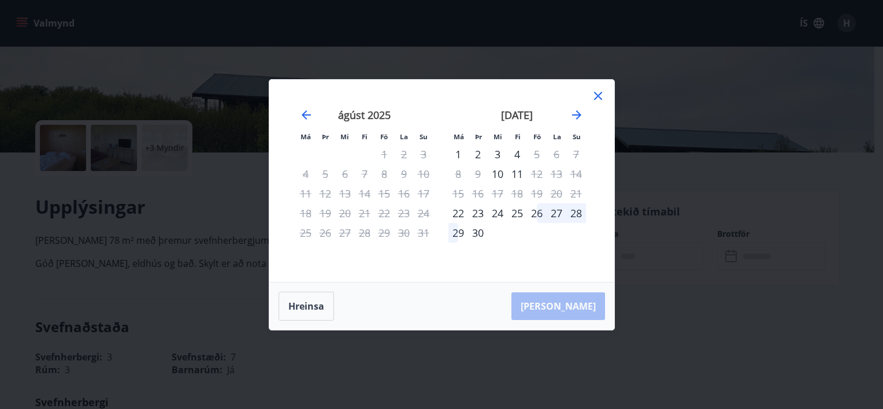
click at [599, 97] on icon at bounding box center [598, 96] width 8 height 8
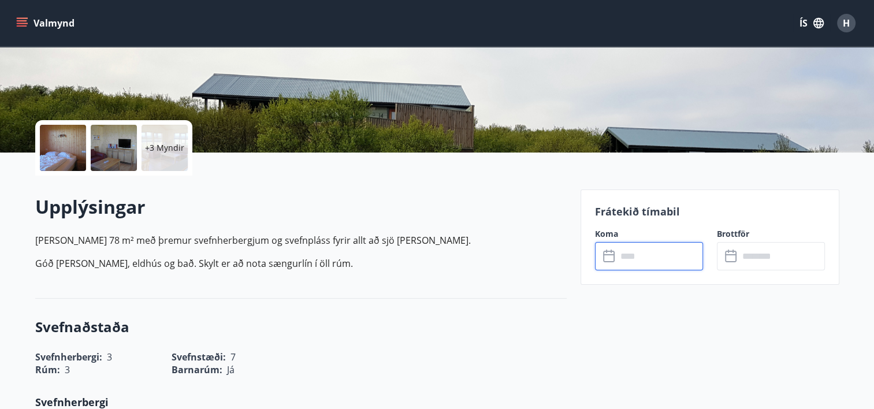
scroll to position [0, 0]
